Goal: Task Accomplishment & Management: Complete application form

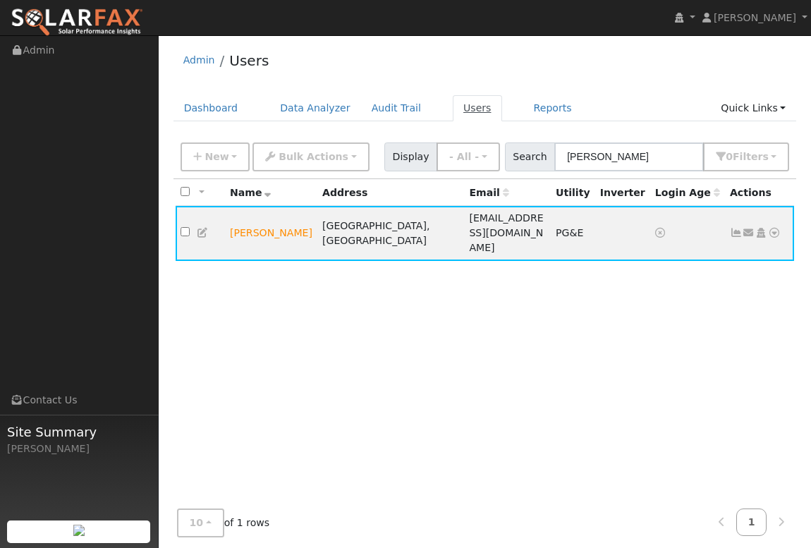
click at [459, 112] on link "Users" at bounding box center [477, 108] width 49 height 26
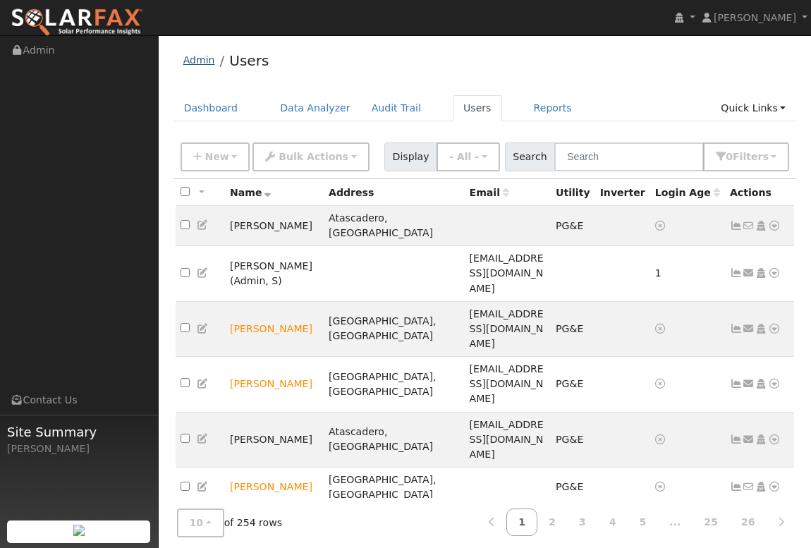
click at [201, 63] on link "Admin" at bounding box center [199, 59] width 32 height 11
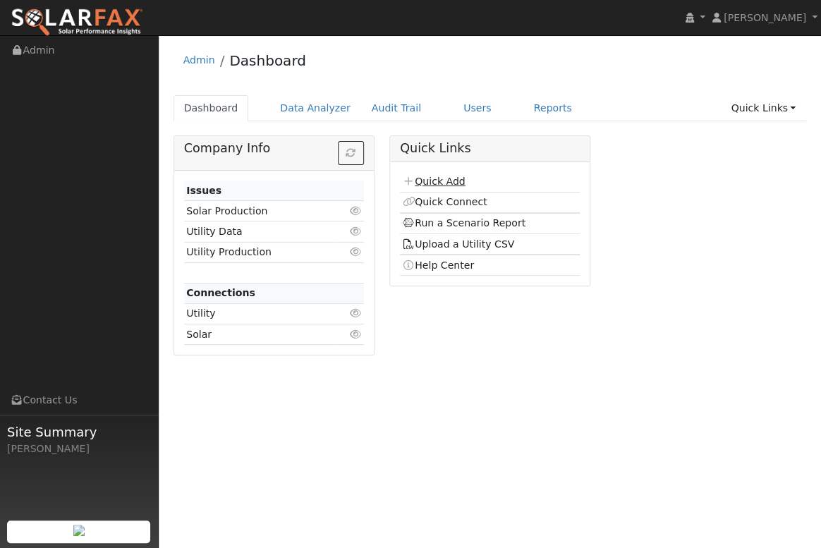
click at [436, 180] on link "Quick Add" at bounding box center [433, 181] width 63 height 11
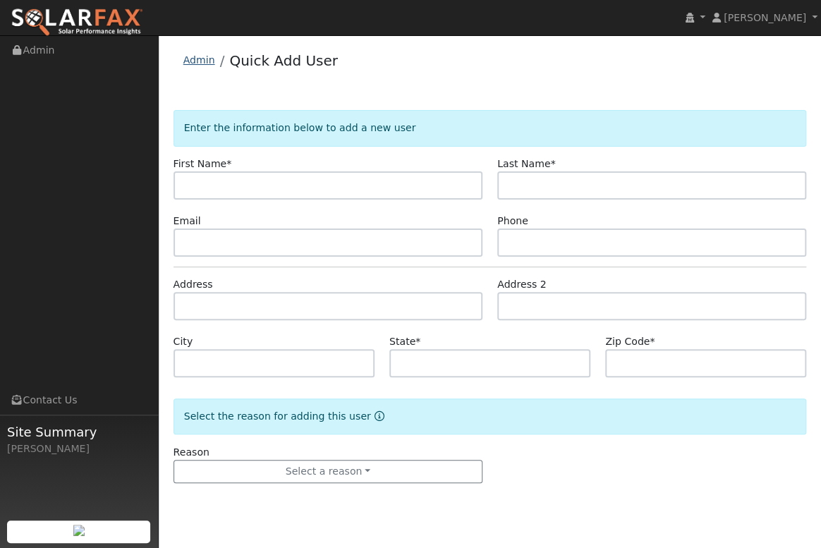
click at [198, 61] on link "Admin" at bounding box center [199, 59] width 32 height 11
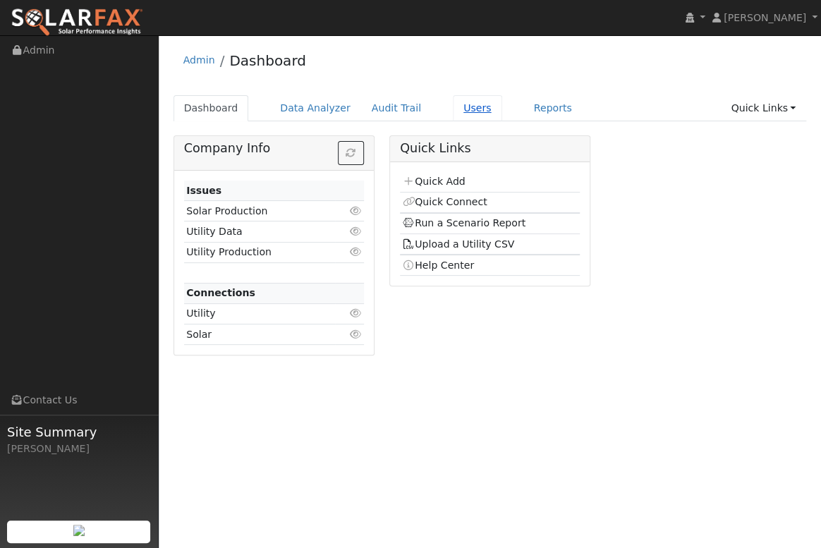
click at [455, 110] on link "Users" at bounding box center [477, 108] width 49 height 26
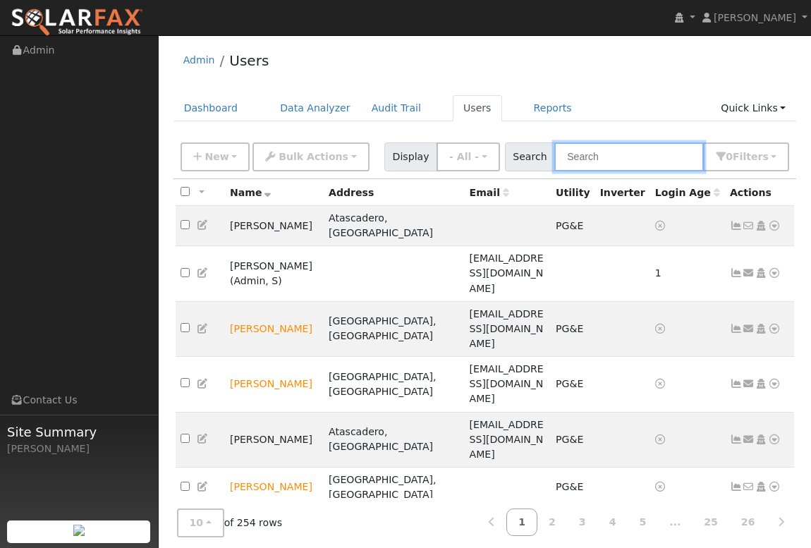
click at [609, 154] on input "text" at bounding box center [629, 156] width 150 height 29
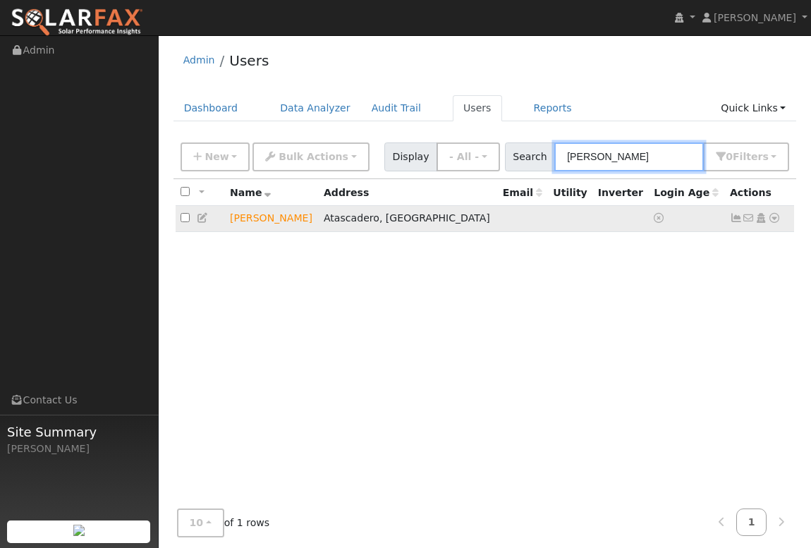
type input "malik"
click at [776, 222] on icon at bounding box center [774, 218] width 13 height 10
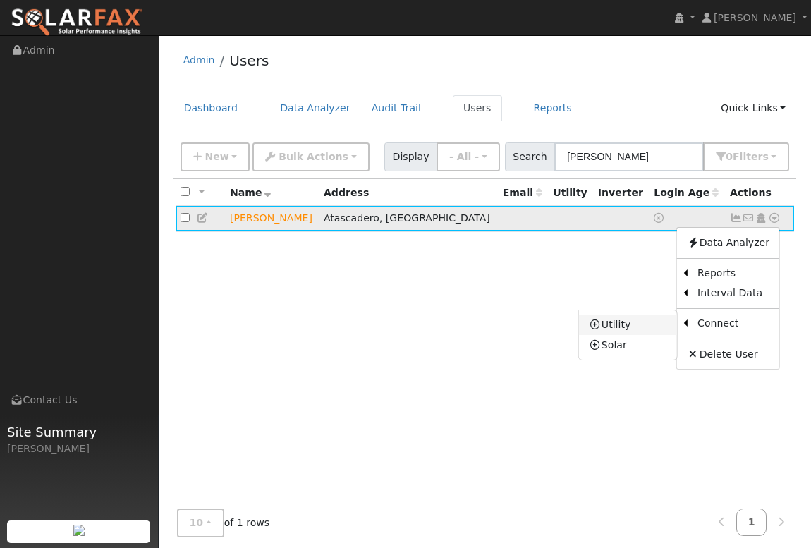
click at [621, 329] on link "Utility" at bounding box center [628, 325] width 98 height 20
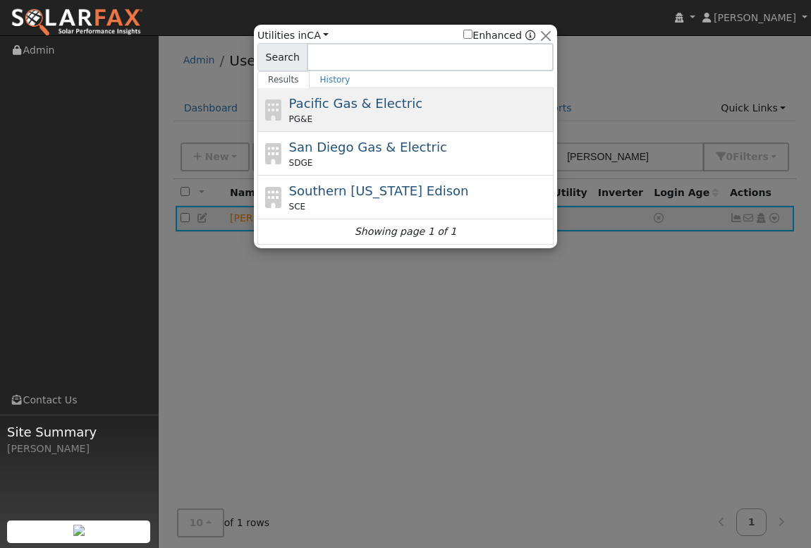
click at [341, 109] on span "Pacific Gas & Electric" at bounding box center [355, 103] width 133 height 15
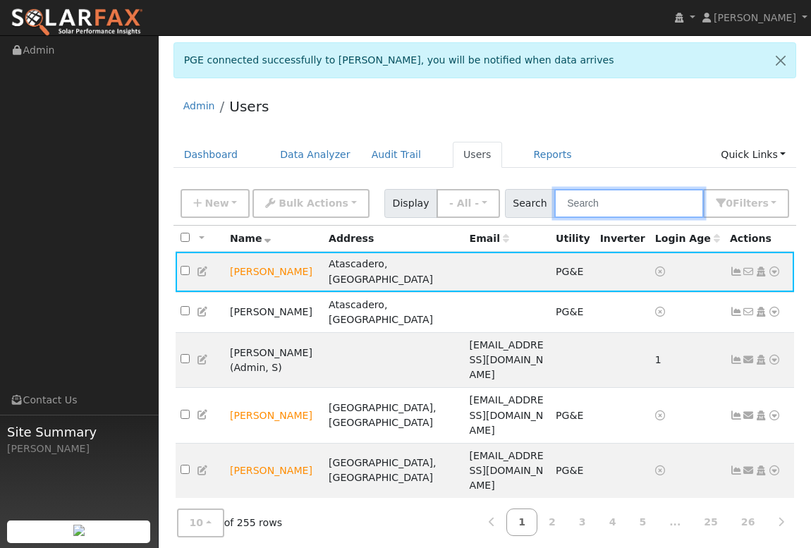
click at [601, 209] on input "text" at bounding box center [629, 203] width 150 height 29
click at [775, 269] on icon at bounding box center [774, 272] width 13 height 10
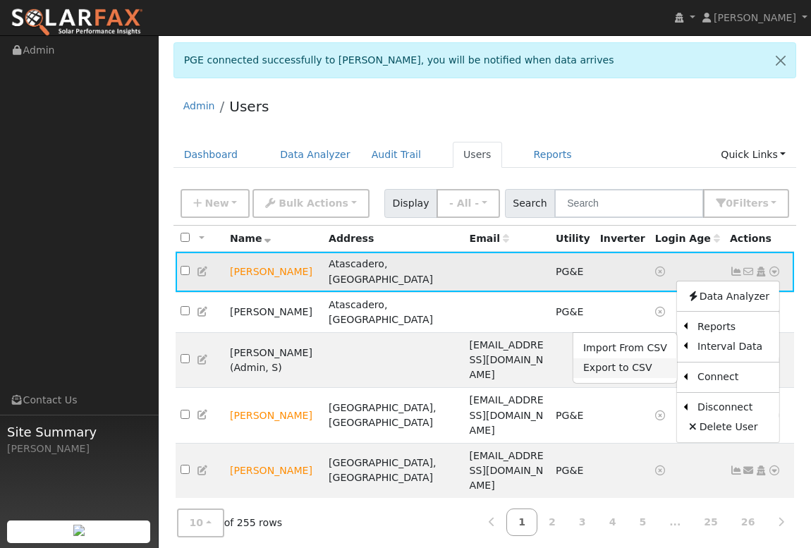
click at [638, 361] on link "Export to CSV" at bounding box center [625, 368] width 104 height 20
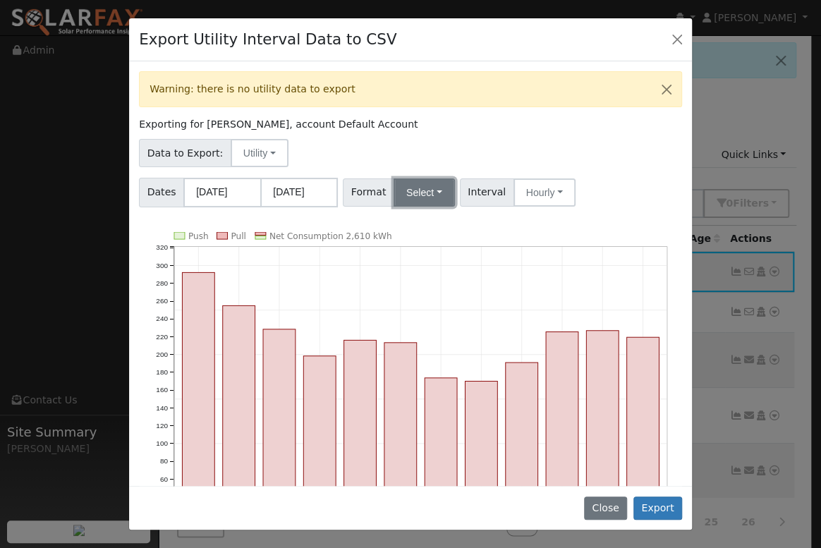
click at [434, 198] on button "Select" at bounding box center [424, 192] width 61 height 28
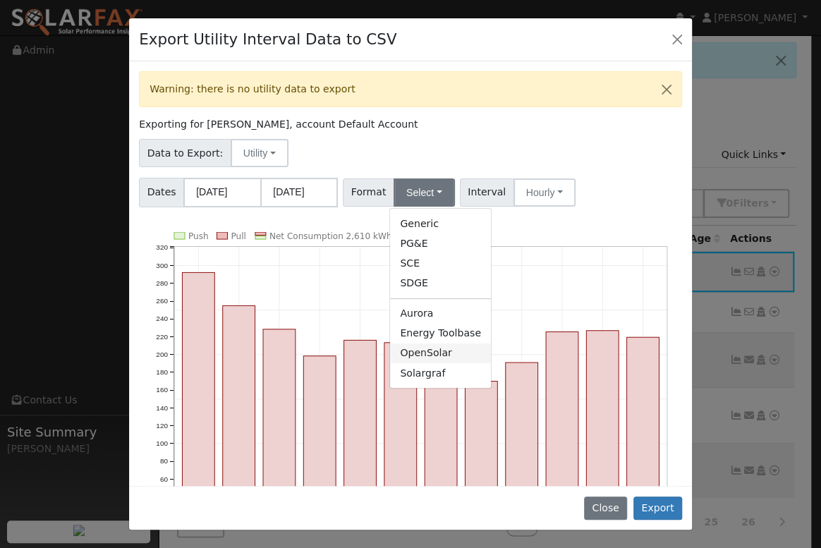
click at [425, 357] on link "OpenSolar" at bounding box center [440, 354] width 101 height 20
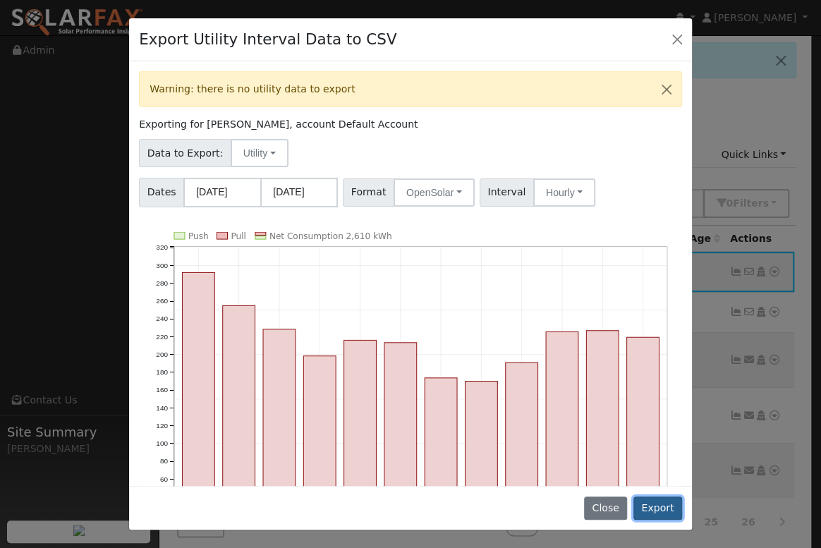
click at [660, 504] on button "Export" at bounding box center [657, 509] width 49 height 24
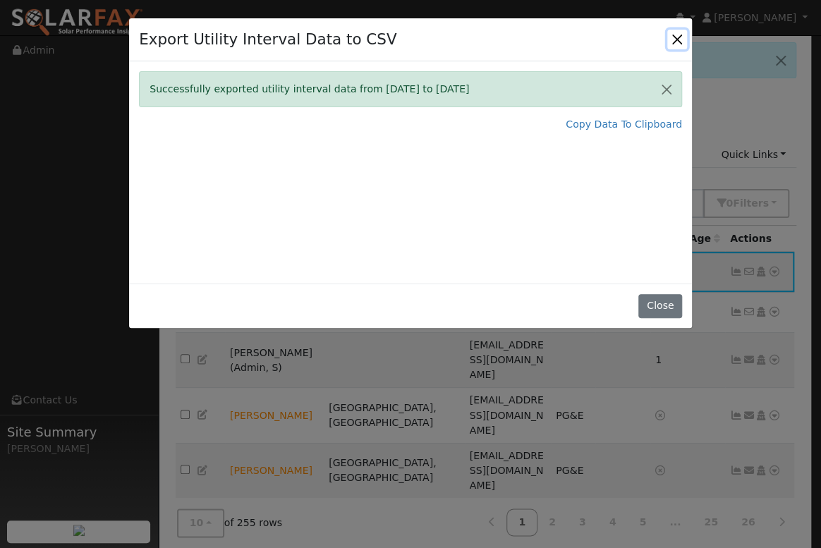
click at [681, 35] on button "Close" at bounding box center [677, 40] width 20 height 20
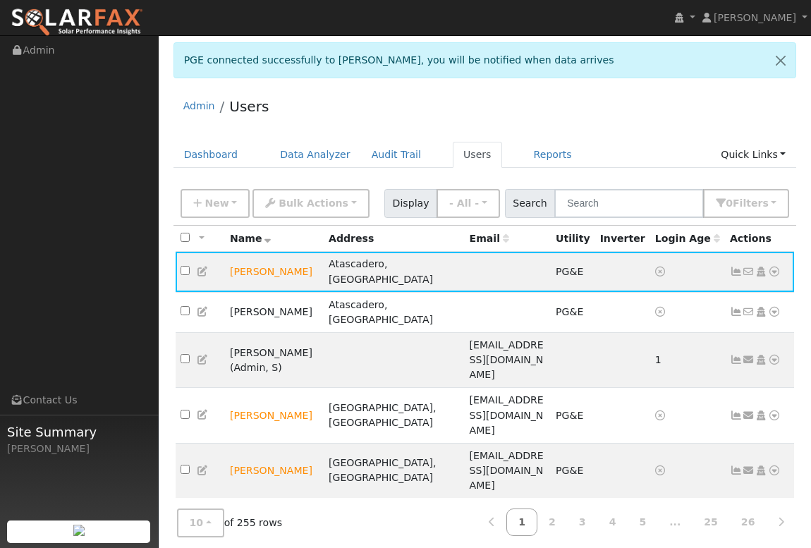
click at [562, 102] on div "Admin Users" at bounding box center [486, 109] width 624 height 43
click at [778, 65] on link at bounding box center [781, 60] width 30 height 35
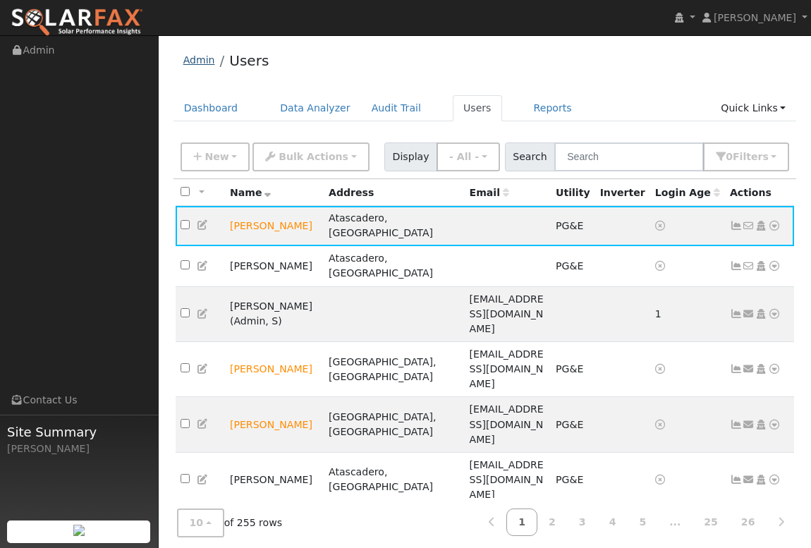
click at [190, 61] on link "Admin" at bounding box center [199, 59] width 32 height 11
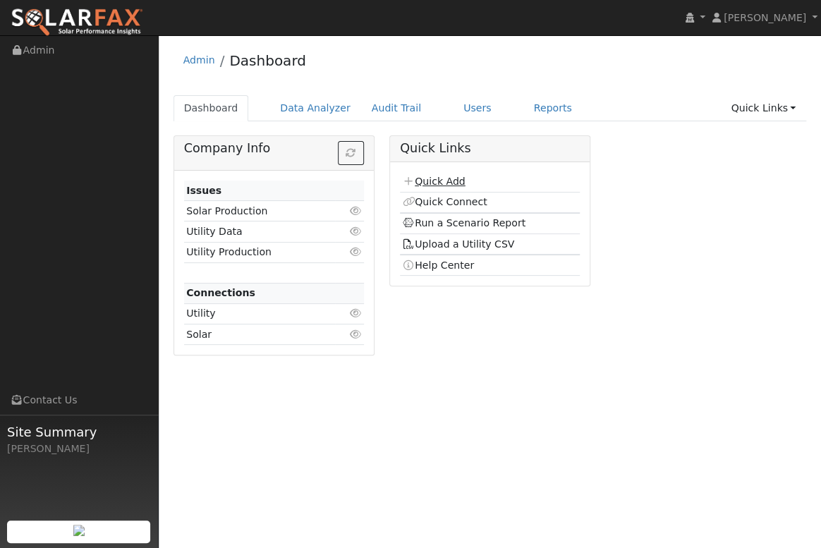
click at [427, 180] on link "Quick Add" at bounding box center [433, 181] width 63 height 11
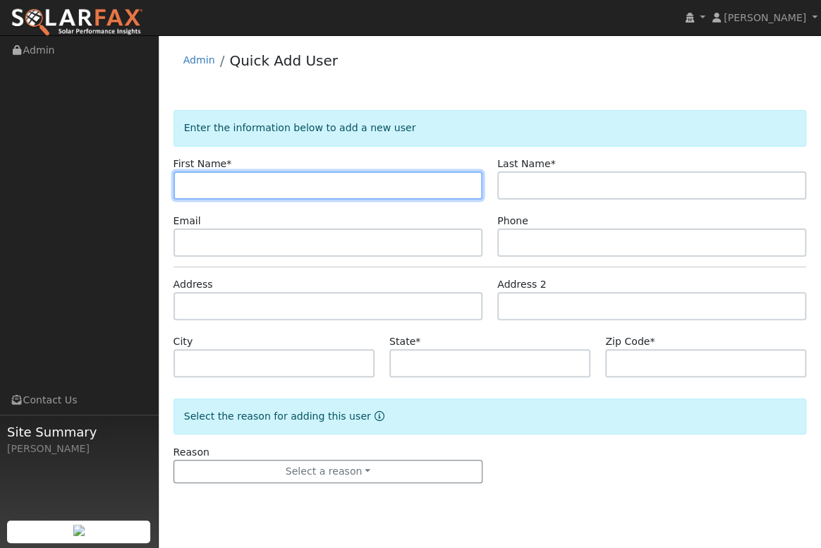
click at [271, 181] on input "text" at bounding box center [328, 185] width 309 height 28
type input "Bill"
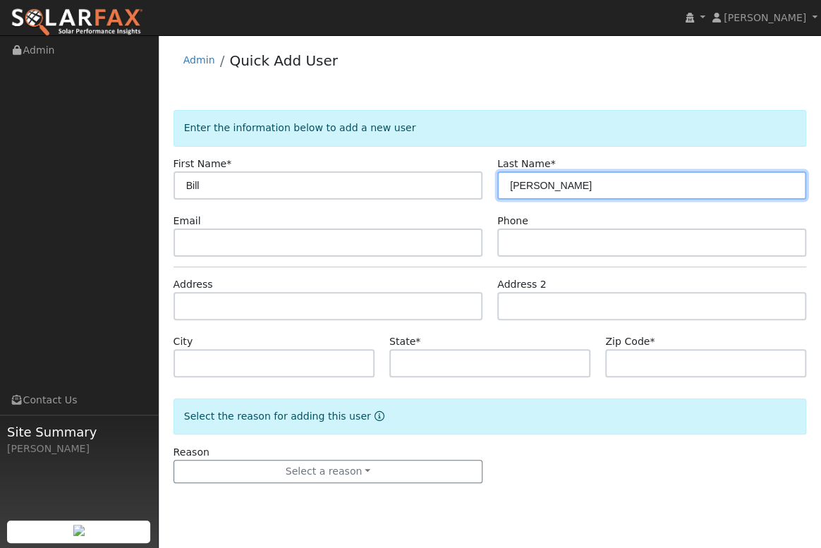
type input "[PERSON_NAME]"
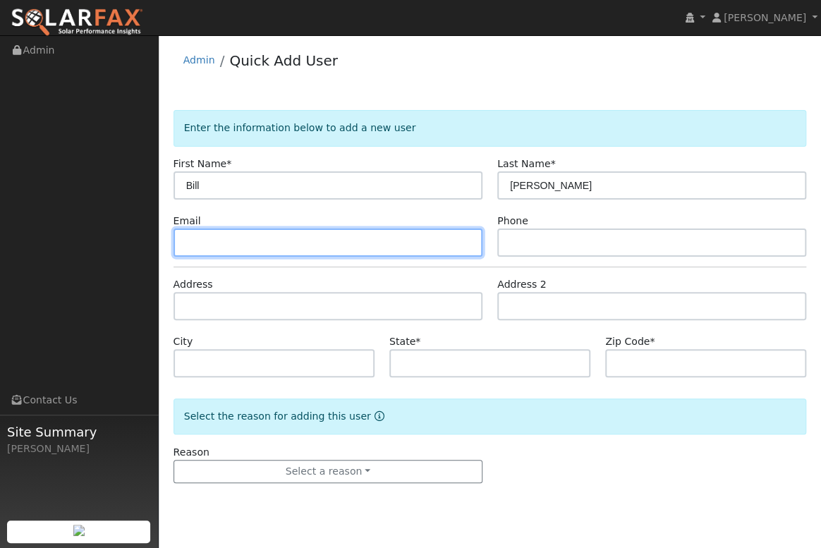
click at [190, 240] on input "text" at bounding box center [328, 243] width 309 height 28
type input "1073 sleepy hollow"
drag, startPoint x: 284, startPoint y: 243, endPoint x: 176, endPoint y: 237, distance: 108.1
click at [176, 237] on input "1073 sleepy hollow" at bounding box center [328, 243] width 309 height 28
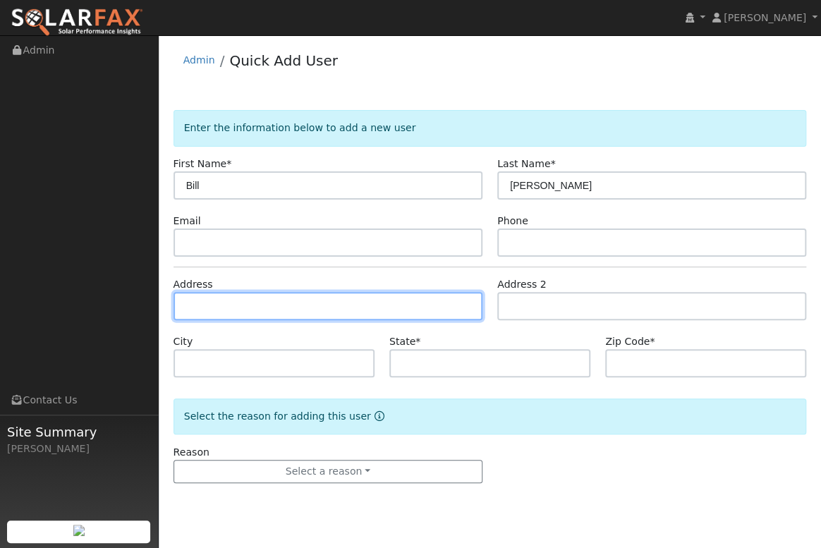
click at [200, 304] on input "text" at bounding box center [328, 306] width 309 height 28
paste input "1073 sleepy hollow"
type input "[GEOGRAPHIC_DATA]"
type input "Paso [PERSON_NAME]"
type input "CA"
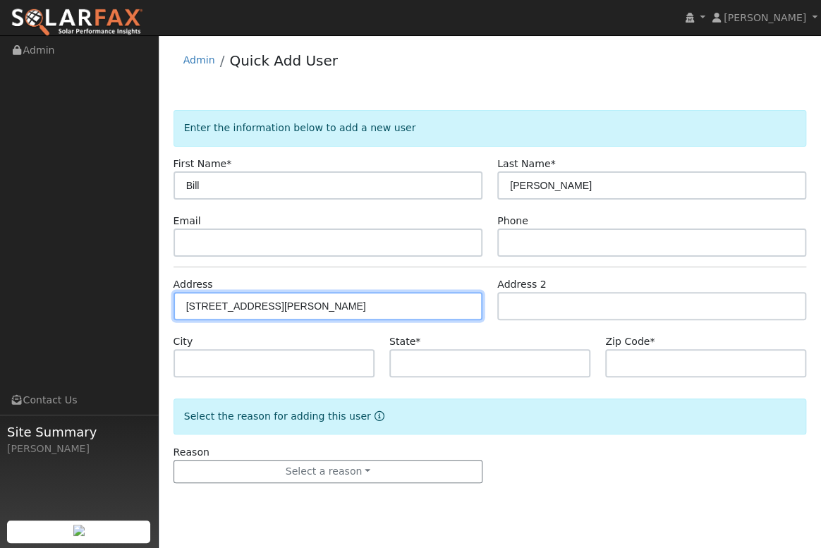
type input "93446"
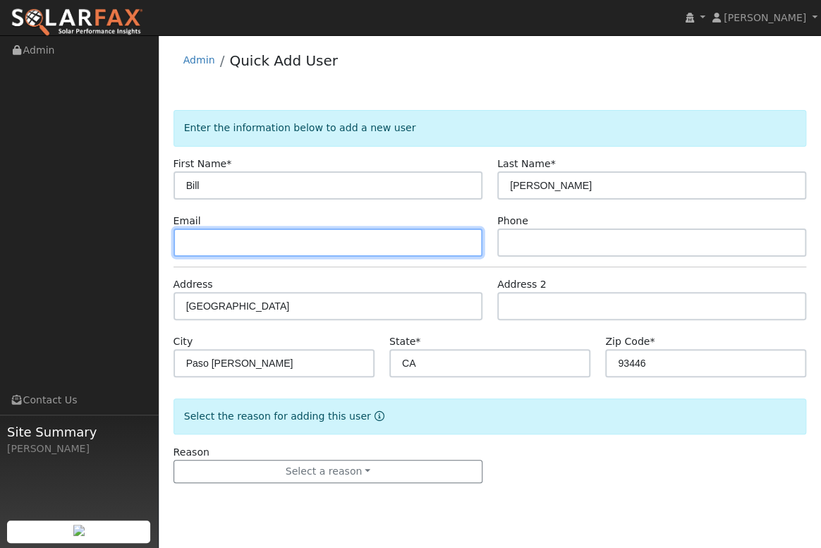
click at [218, 239] on input "text" at bounding box center [328, 243] width 309 height 28
click at [200, 247] on input "text" at bounding box center [328, 243] width 309 height 28
paste input "l bill.johanson@mail.com"
click at [190, 241] on input "l bill.johanson@mail.com" at bounding box center [328, 243] width 309 height 28
type input "bill.johanson@mail.com"
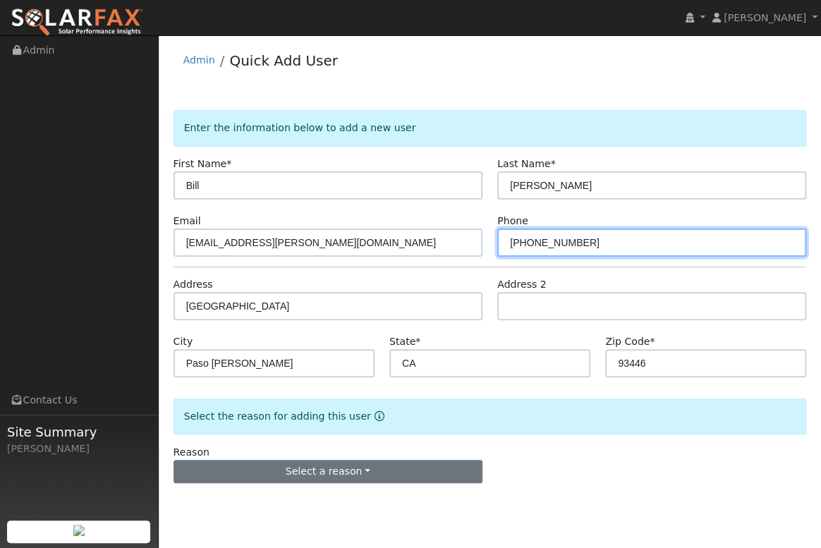
type input "408-605-6972"
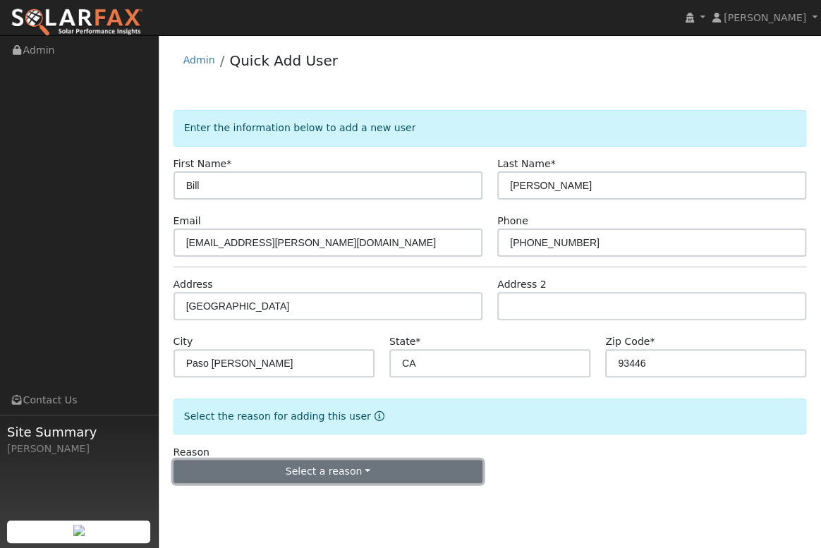
click at [317, 469] on button "Select a reason" at bounding box center [328, 472] width 309 height 24
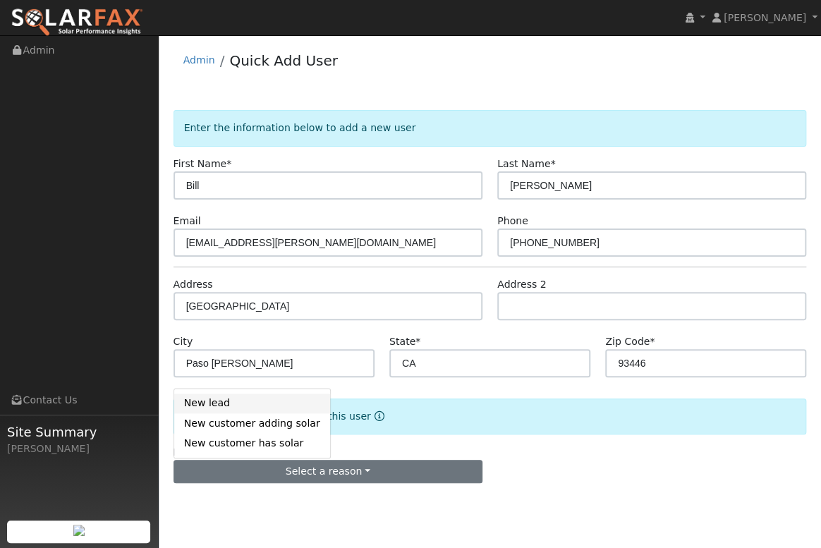
click at [244, 406] on link "New lead" at bounding box center [252, 404] width 156 height 20
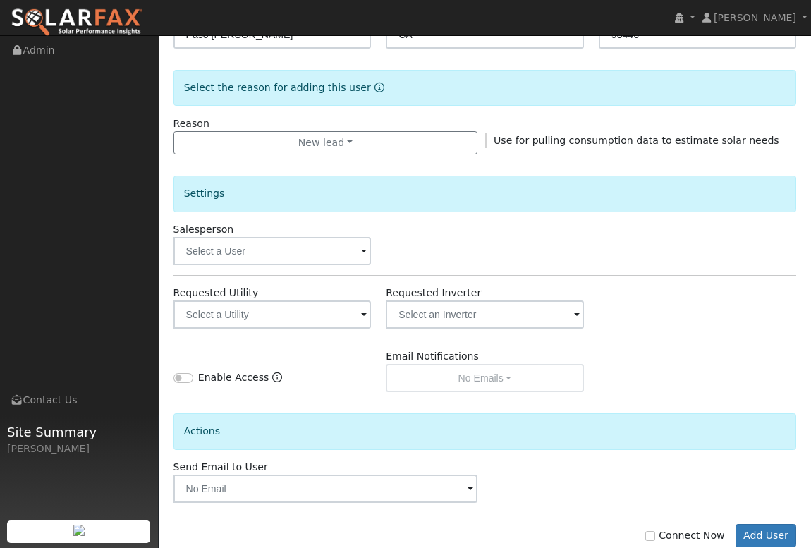
scroll to position [362, 0]
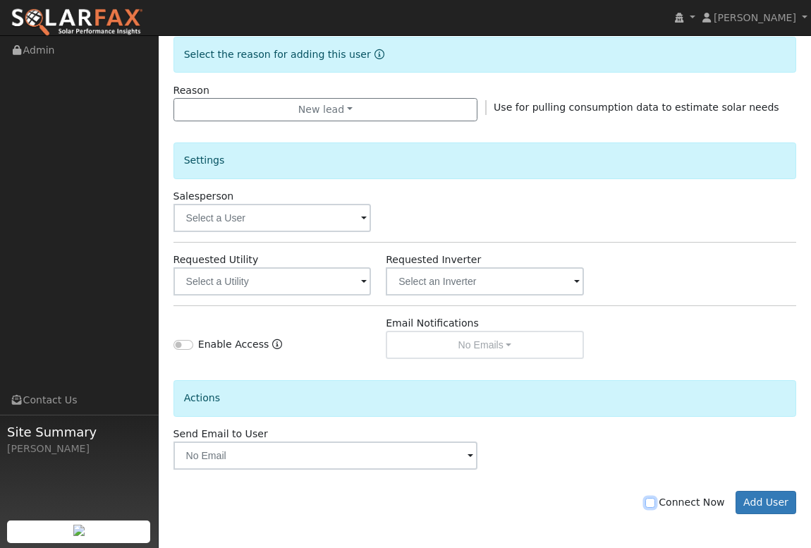
click at [655, 501] on input "Connect Now" at bounding box center [650, 503] width 10 height 10
checkbox input "true"
drag, startPoint x: 780, startPoint y: 502, endPoint x: 768, endPoint y: 501, distance: 12.1
click at [779, 502] on button "Add User" at bounding box center [766, 503] width 61 height 24
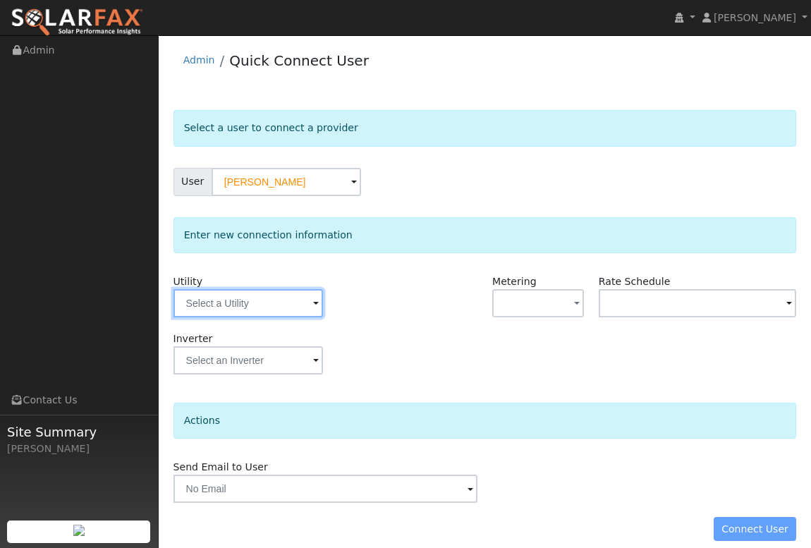
click at [310, 306] on input "text" at bounding box center [249, 303] width 150 height 28
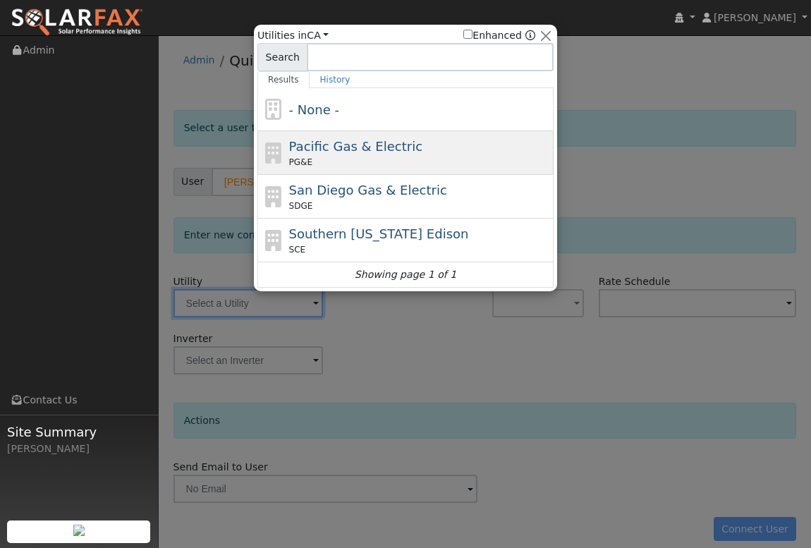
click at [324, 151] on span "Pacific Gas & Electric" at bounding box center [355, 146] width 133 height 15
type input "PG&E"
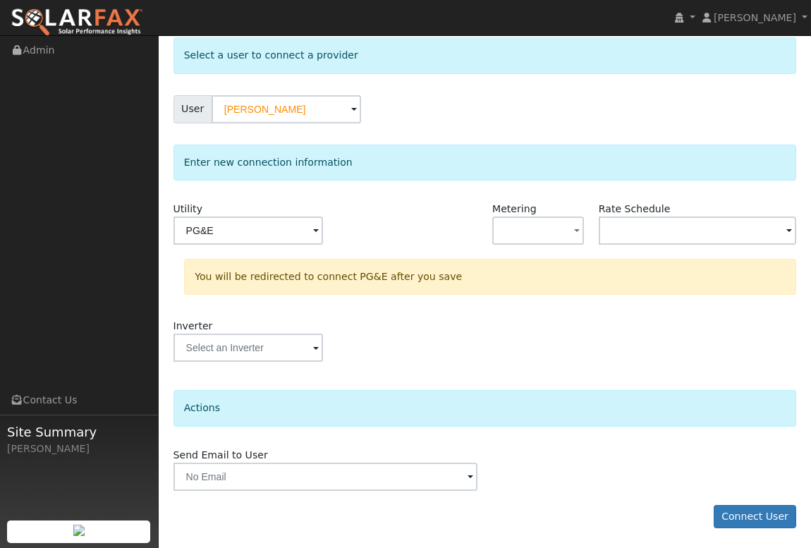
scroll to position [73, 0]
click at [769, 517] on button "Connect User" at bounding box center [755, 516] width 83 height 24
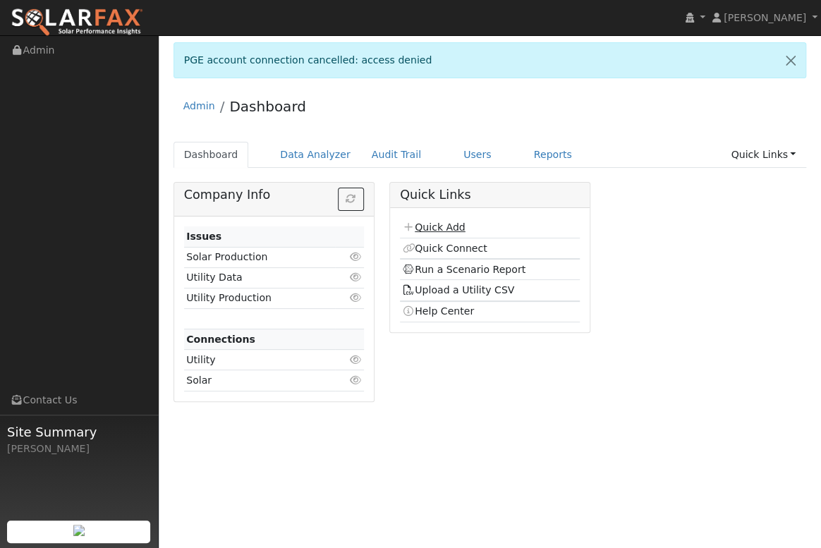
click at [443, 227] on link "Quick Add" at bounding box center [433, 226] width 63 height 11
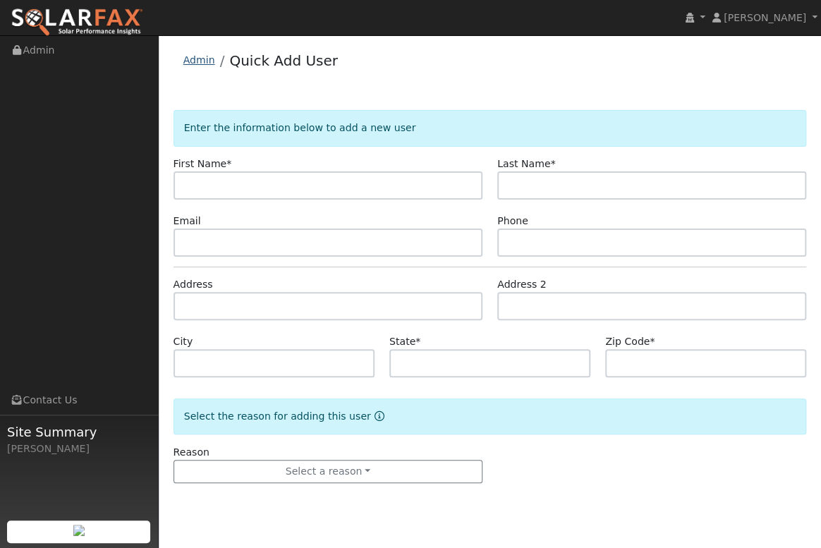
click at [193, 61] on link "Admin" at bounding box center [199, 59] width 32 height 11
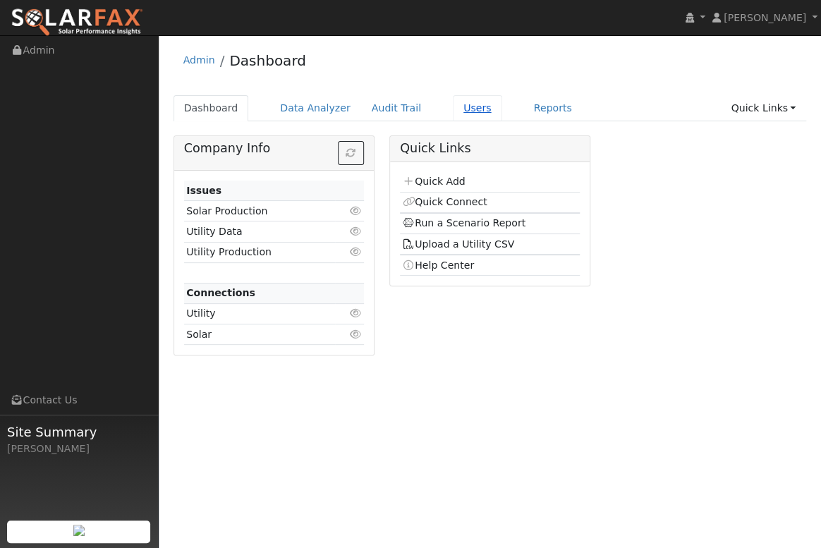
click at [456, 107] on link "Users" at bounding box center [477, 108] width 49 height 26
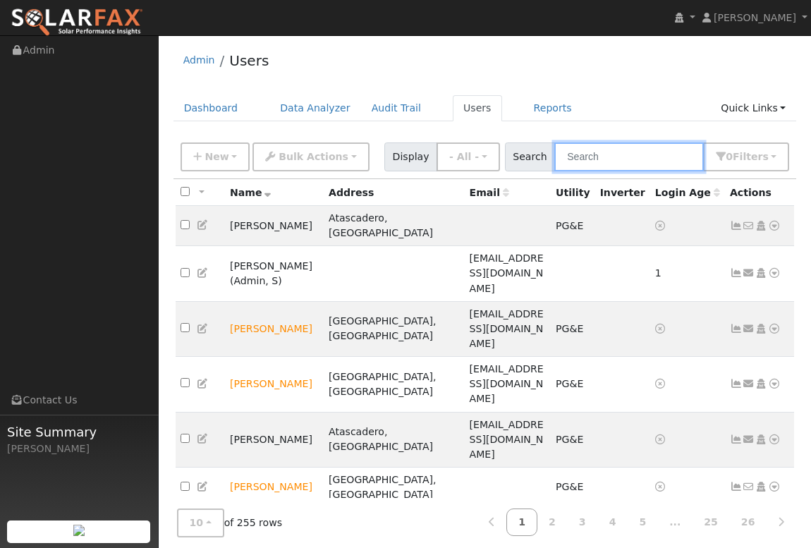
click at [606, 159] on input "text" at bounding box center [629, 156] width 150 height 29
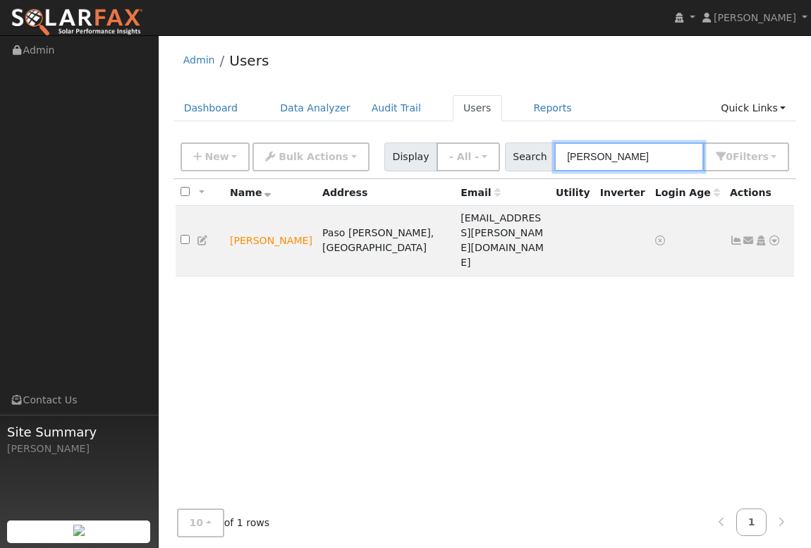
type input "[PERSON_NAME]"
click at [744, 311] on div "All None All on page None on page Name Address Email Utility Inverter Login Age…" at bounding box center [486, 343] width 624 height 329
